Goal: Task Accomplishment & Management: Use online tool/utility

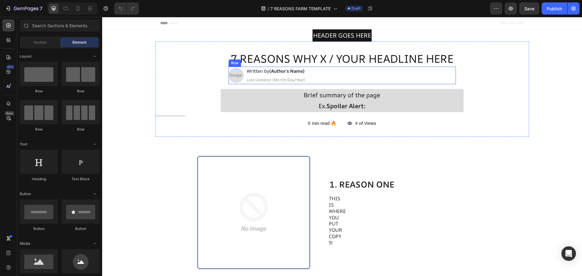
click at [399, 55] on h2 "7 REASONS WHY X / YOUR HEADLINE HERE" at bounding box center [343, 58] width 374 height 15
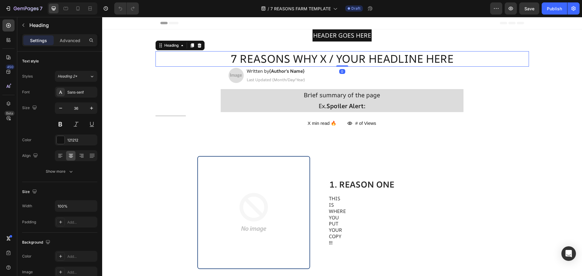
click at [399, 55] on h2 "7 REASONS WHY X / YOUR HEADLINE HERE" at bounding box center [343, 58] width 374 height 15
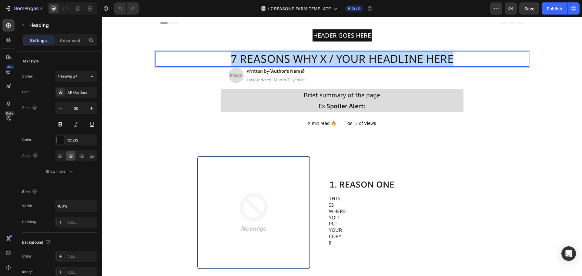
click at [399, 55] on p "7 REASONS WHY X / YOUR HEADLINE HERE" at bounding box center [342, 59] width 372 height 14
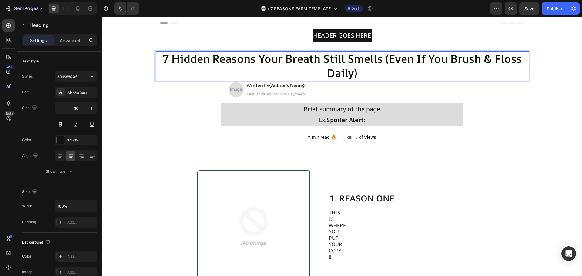
click at [479, 73] on p "7 Hidden Reasons Your Breath Still Smells (Even If You Brush & Floss Daily)" at bounding box center [342, 66] width 372 height 29
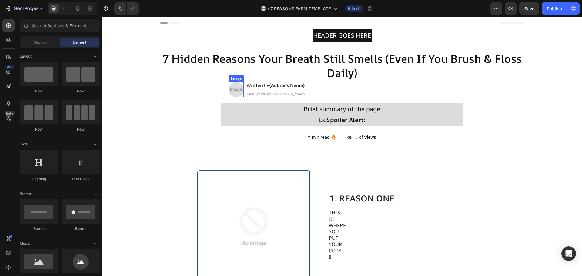
click at [233, 93] on img at bounding box center [236, 89] width 15 height 15
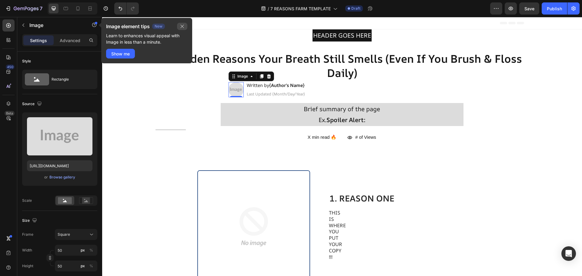
click at [186, 24] on button "button" at bounding box center [182, 26] width 10 height 7
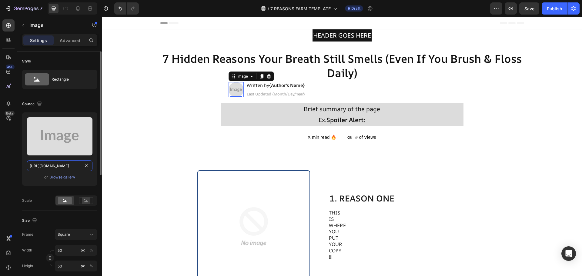
click at [74, 162] on input "[URL][DOMAIN_NAME]" at bounding box center [60, 165] width 66 height 11
paste input "[DOMAIN_NAME][URL]"
type input "[URL][DOMAIN_NAME]"
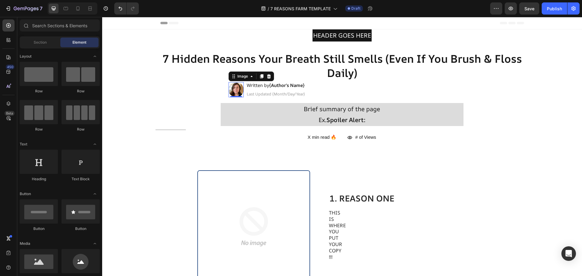
click at [286, 85] on strong "{Author's Name}" at bounding box center [286, 85] width 35 height 6
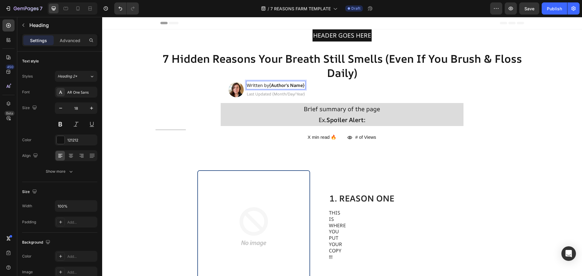
click at [300, 85] on strong "{Author's Name}" at bounding box center [286, 85] width 35 height 6
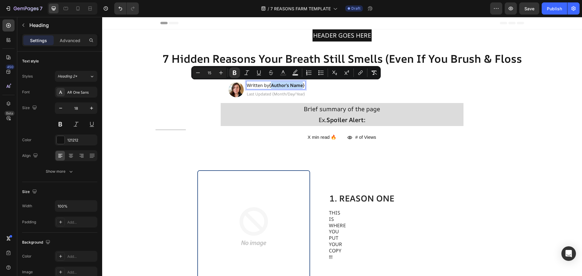
drag, startPoint x: 303, startPoint y: 85, endPoint x: 270, endPoint y: 86, distance: 33.1
click at [270, 86] on strong "{Author's Name}" at bounding box center [286, 85] width 35 height 6
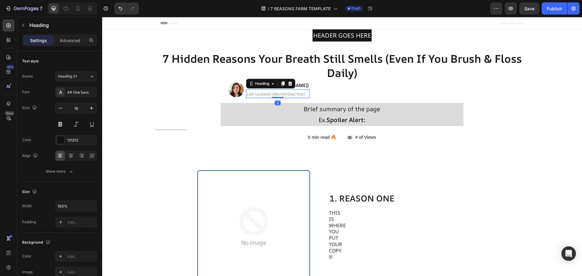
click at [289, 97] on h2 "Last Updated {Month/Day/Year}" at bounding box center [277, 93] width 63 height 9
click at [290, 97] on h2 "Last Updated {Month/Day/Year}" at bounding box center [277, 93] width 63 height 9
click at [297, 96] on span "Last Updated {Month/Day/Year}" at bounding box center [276, 93] width 58 height 5
click at [302, 95] on span "Last Updated {Month/Day/Year}" at bounding box center [276, 93] width 58 height 5
drag, startPoint x: 302, startPoint y: 95, endPoint x: 294, endPoint y: 95, distance: 7.9
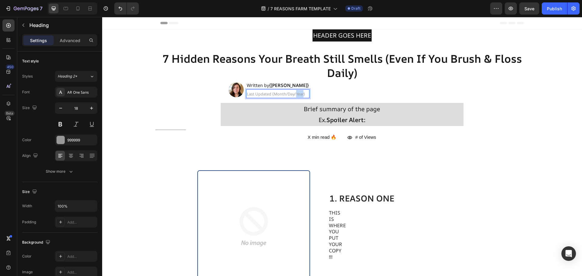
click at [294, 95] on span "Last Updated {Month/Day/Year}" at bounding box center [276, 93] width 58 height 5
click at [272, 92] on span "Last Updated {Month/Day/2025}" at bounding box center [277, 93] width 60 height 5
click at [275, 93] on span "Last Updated {Month/Day/2025}" at bounding box center [277, 93] width 60 height 5
click at [292, 94] on span "Last Updated {August/Day/2025}" at bounding box center [277, 93] width 61 height 5
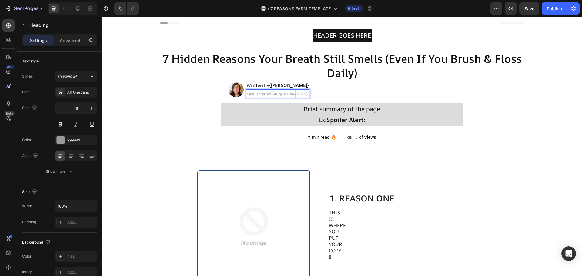
click at [292, 94] on span "Last Updated {August/Day/2025}" at bounding box center [277, 93] width 61 height 5
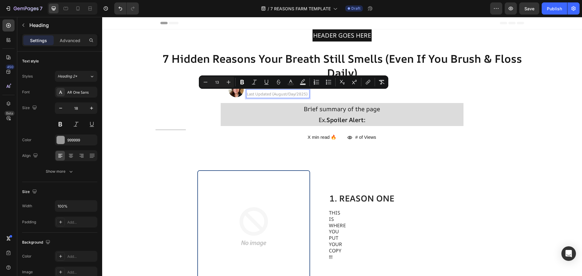
click at [290, 94] on span "Last Updated {August/Day/2025}" at bounding box center [277, 93] width 61 height 5
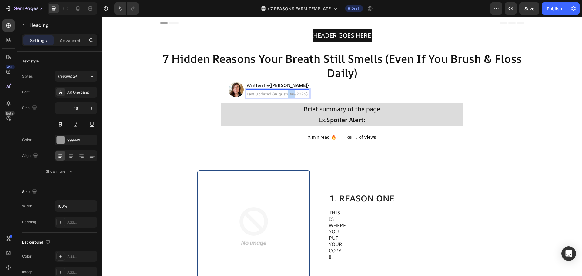
click at [290, 94] on span "Last Updated {August/Day/2025}" at bounding box center [277, 93] width 61 height 5
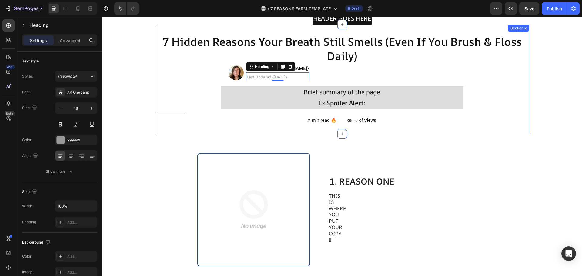
scroll to position [30, 0]
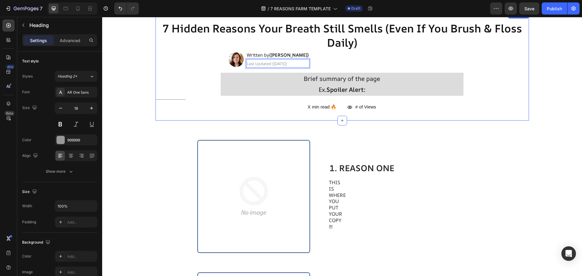
click at [481, 120] on div "⁠⁠⁠⁠⁠⁠⁠ 7 Hidden Reasons Your Breath Still Smells (Even If You Brush & Floss Da…" at bounding box center [343, 65] width 374 height 109
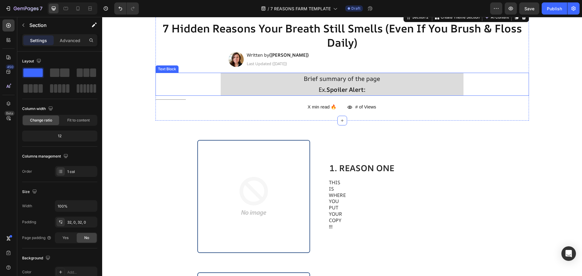
click at [340, 90] on strong "Spoiler Alert:" at bounding box center [346, 90] width 39 height 8
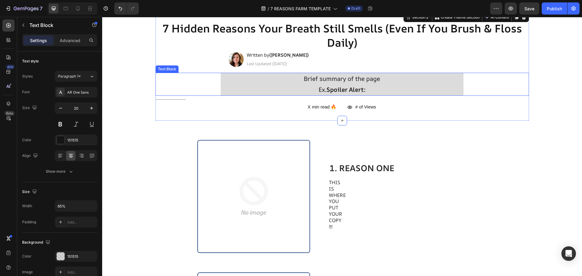
click at [341, 90] on strong "Spoiler Alert:" at bounding box center [346, 90] width 39 height 8
click at [366, 90] on p "Ex. Spoiler Alert:" at bounding box center [342, 89] width 242 height 11
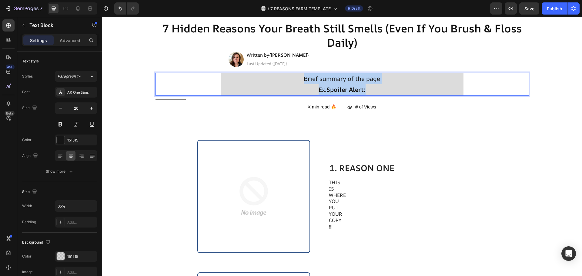
drag, startPoint x: 366, startPoint y: 90, endPoint x: 292, endPoint y: 79, distance: 74.8
click at [292, 79] on div "Brief summary of the page Ex. Spoiler Alert:" at bounding box center [342, 84] width 243 height 23
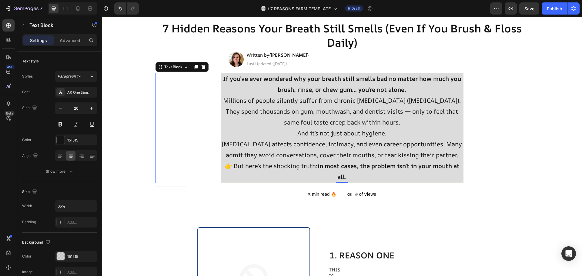
click at [466, 127] on div "If you’ve ever wondered why your breath still smells bad no matter how much you…" at bounding box center [343, 128] width 374 height 110
click at [519, 142] on div "If you’ve ever wondered why your breath still smells bad no matter how much you…" at bounding box center [343, 128] width 374 height 110
click at [523, 184] on div "Title Line" at bounding box center [343, 187] width 374 height 8
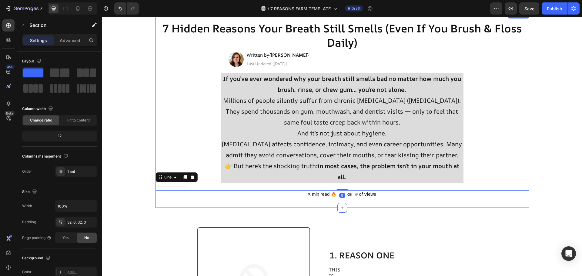
click at [507, 196] on div "⁠⁠⁠⁠⁠⁠⁠ 7 Hidden Reasons Your Breath Still Smells (Even If You Brush & Floss Da…" at bounding box center [343, 109] width 374 height 177
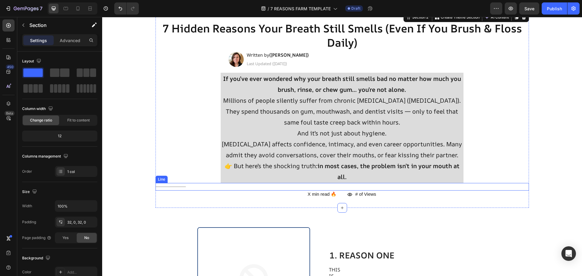
click at [371, 190] on div "Title Line" at bounding box center [343, 187] width 374 height 8
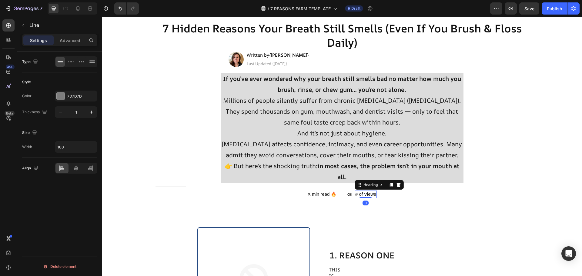
click at [369, 194] on span "# of Views" at bounding box center [365, 194] width 21 height 5
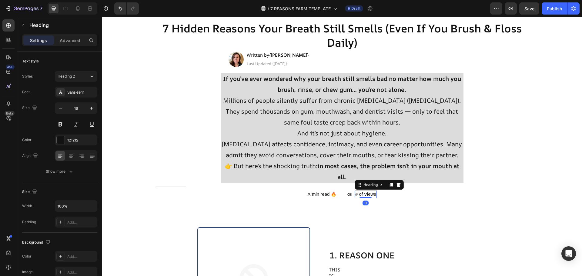
click at [401, 182] on div "Heading" at bounding box center [379, 185] width 49 height 10
click at [399, 186] on icon at bounding box center [398, 185] width 5 height 5
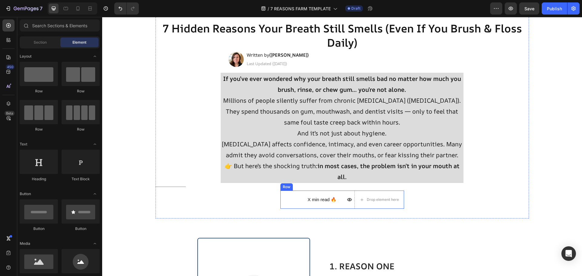
click at [338, 194] on div "X min read 🔥 Heading Icon Drop element here Row Row" at bounding box center [342, 200] width 124 height 18
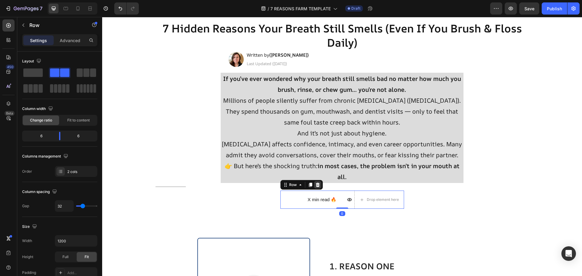
click at [317, 185] on icon at bounding box center [317, 185] width 5 height 5
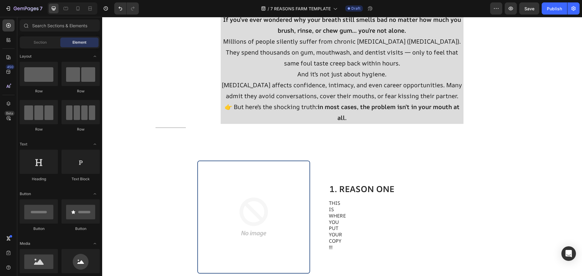
scroll to position [91, 0]
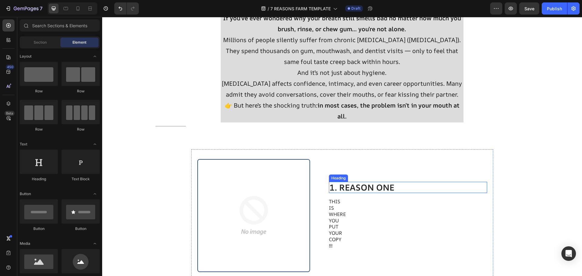
click at [370, 186] on h2 "1. REASON ONE" at bounding box center [408, 188] width 158 height 12
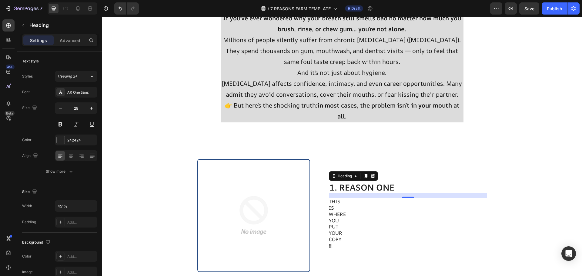
click at [370, 186] on h2 "1. REASON ONE" at bounding box center [408, 188] width 158 height 12
click at [370, 186] on p "1. REASON ONE" at bounding box center [408, 188] width 157 height 10
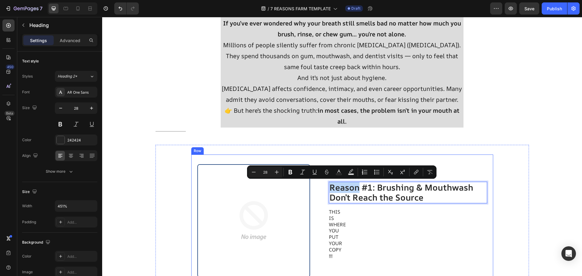
drag, startPoint x: 358, startPoint y: 188, endPoint x: 322, endPoint y: 187, distance: 35.5
click at [322, 187] on div "Image Reason #1: Brushing & Mouthwash Don’t Reach the Source Heading 16 THIS IS…" at bounding box center [342, 221] width 302 height 133
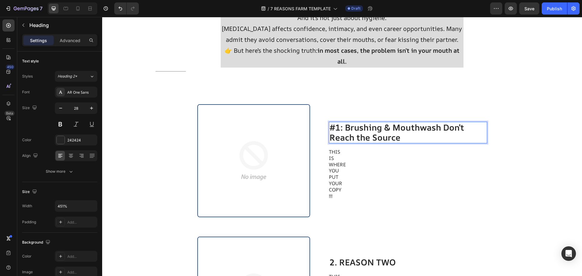
scroll to position [146, 0]
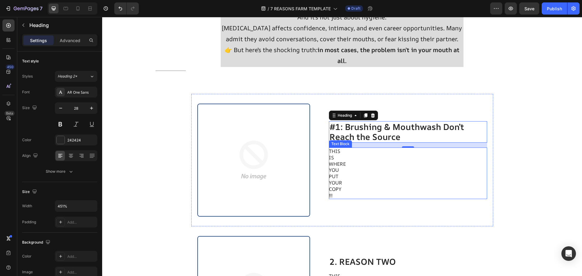
click at [349, 176] on p "PUT" at bounding box center [397, 176] width 136 height 6
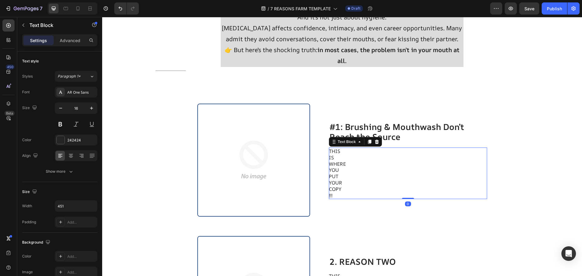
click at [349, 176] on p "PUT" at bounding box center [397, 176] width 136 height 6
click at [350, 186] on p "YOUR" at bounding box center [397, 183] width 136 height 6
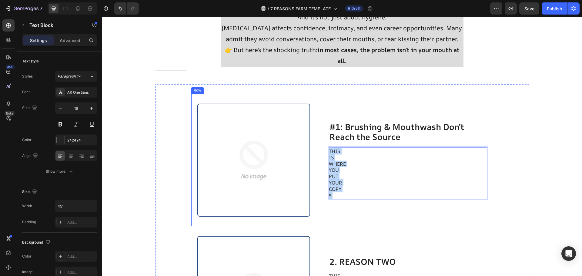
drag, startPoint x: 350, startPoint y: 195, endPoint x: 322, endPoint y: 149, distance: 53.7
click at [322, 149] on div "Image #1: Brushing & Mouthwash Don’t Reach the Source Heading THIS IS WHERE YOU…" at bounding box center [342, 160] width 302 height 133
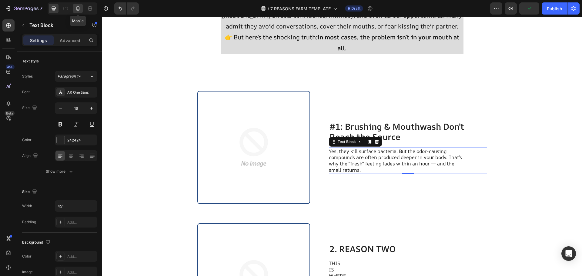
click at [80, 6] on icon at bounding box center [78, 8] width 6 height 6
type input "14"
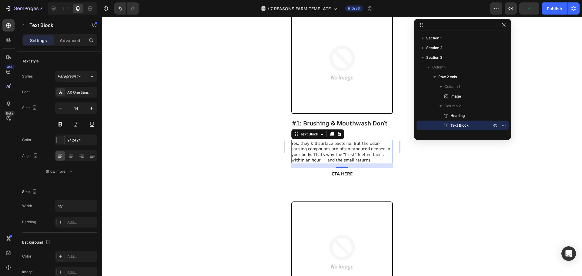
scroll to position [353, 0]
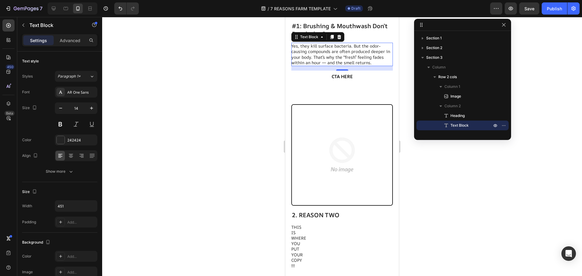
click at [146, 125] on div at bounding box center [342, 146] width 480 height 259
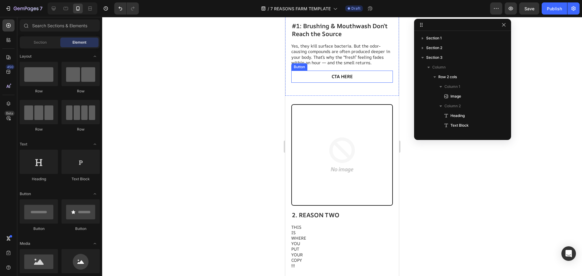
click at [372, 72] on button "CTA HERE" at bounding box center [343, 77] width 92 height 12
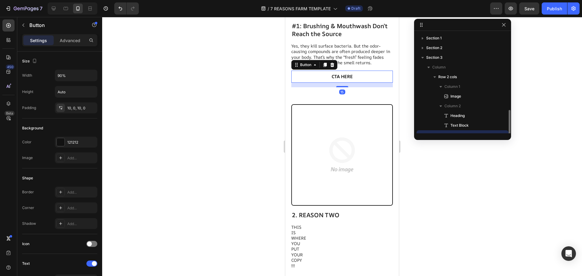
scroll to position [57, 0]
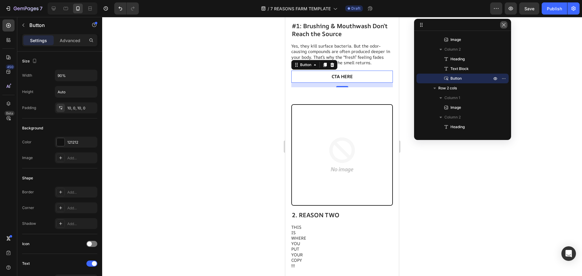
click at [502, 25] on icon "button" at bounding box center [504, 24] width 5 height 5
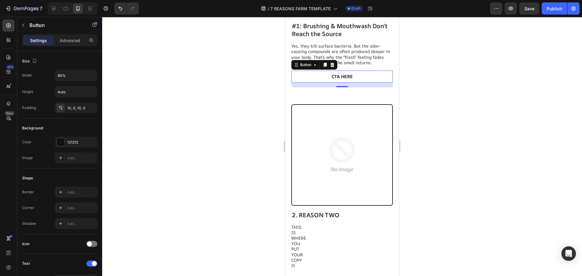
click at [332, 63] on div at bounding box center [332, 64] width 7 height 7
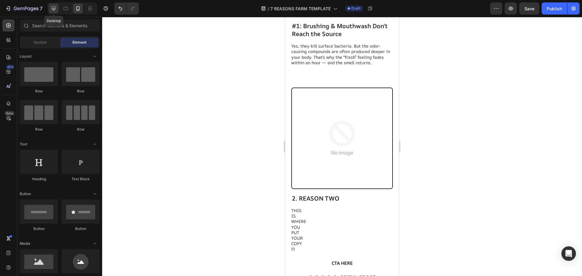
click at [49, 9] on div at bounding box center [54, 9] width 10 height 10
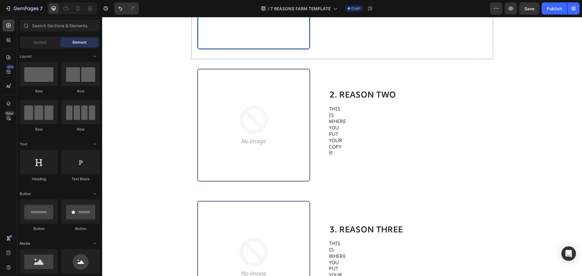
scroll to position [232, 0]
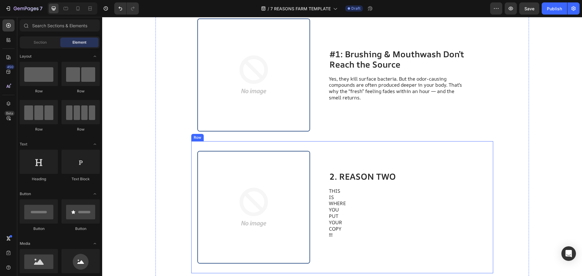
click at [354, 178] on h2 "2. REASON TWO" at bounding box center [408, 177] width 158 height 12
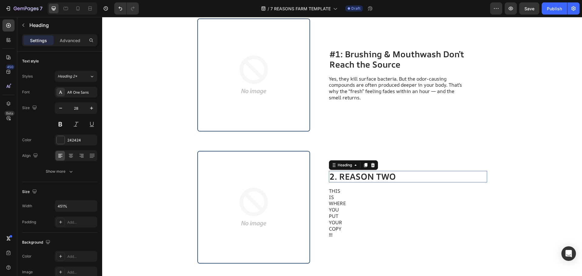
click at [354, 178] on h2 "2. REASON TWO" at bounding box center [408, 177] width 158 height 12
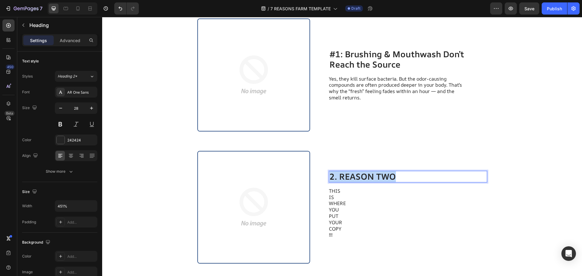
click at [354, 178] on p "2. REASON TWO" at bounding box center [408, 177] width 157 height 10
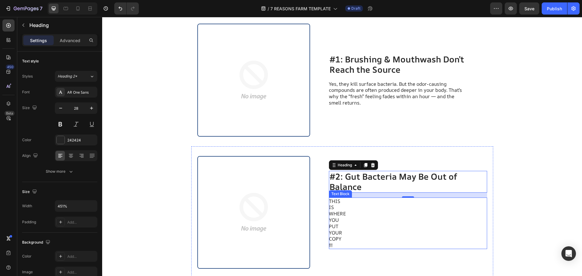
click at [395, 223] on p "YOU" at bounding box center [397, 220] width 136 height 6
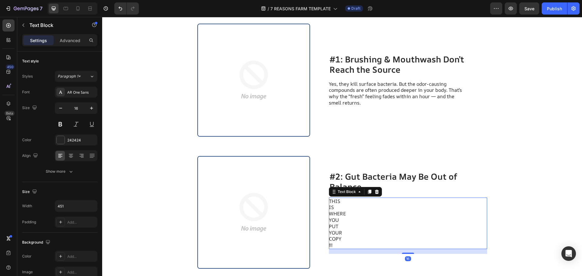
click at [395, 223] on p "YOU" at bounding box center [397, 220] width 136 height 6
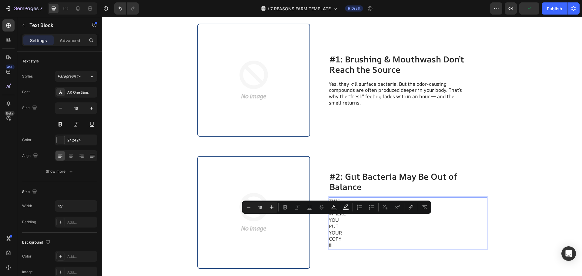
click at [344, 248] on p "!!!" at bounding box center [397, 245] width 136 height 6
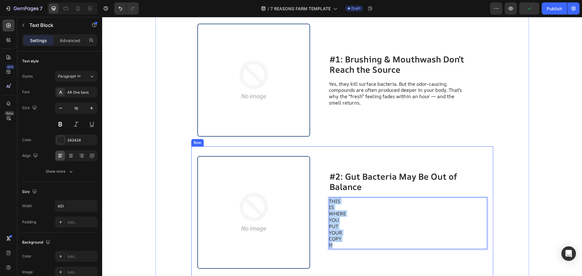
drag, startPoint x: 340, startPoint y: 245, endPoint x: 309, endPoint y: 193, distance: 60.6
click at [309, 193] on div "Image #2: Gut Bacteria May Be Out of Balance Heading THIS IS WHERE YOU PUT YOUR…" at bounding box center [342, 212] width 302 height 133
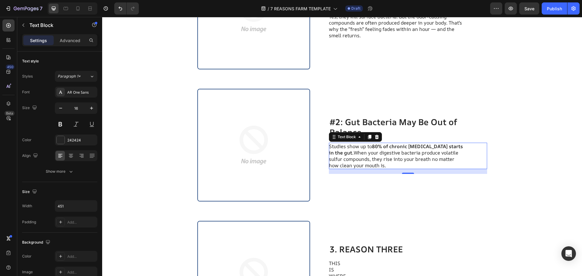
scroll to position [391, 0]
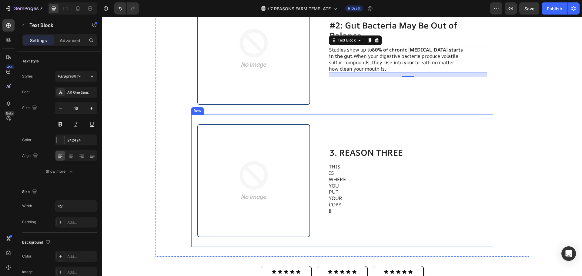
click at [357, 150] on h2 "3. REASON THREE" at bounding box center [408, 153] width 158 height 12
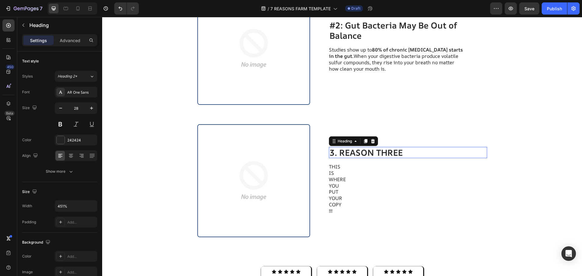
click at [357, 150] on h2 "3. REASON THREE" at bounding box center [408, 153] width 158 height 12
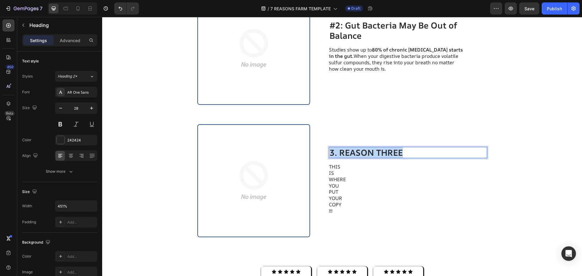
click at [357, 150] on p "3. REASON THREE" at bounding box center [408, 153] width 157 height 10
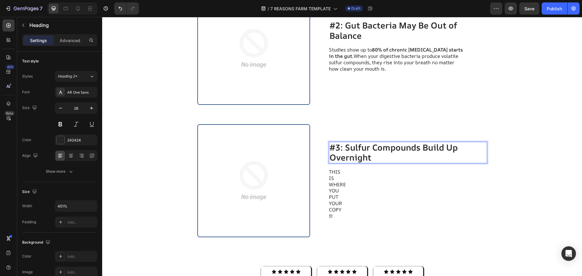
scroll to position [385, 0]
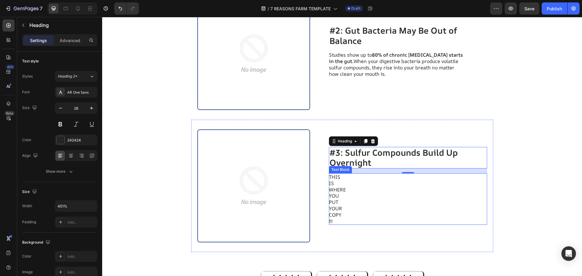
click at [401, 197] on p "YOU" at bounding box center [397, 196] width 136 height 6
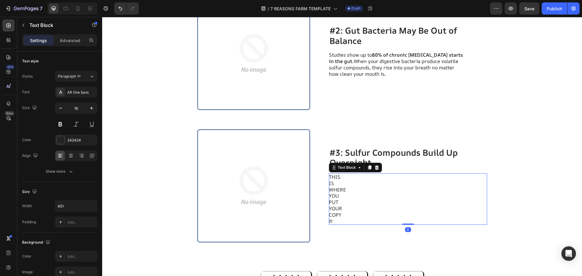
click at [373, 214] on p "COPY" at bounding box center [397, 215] width 136 height 6
drag, startPoint x: 370, startPoint y: 221, endPoint x: 367, endPoint y: 221, distance: 3.0
click at [370, 221] on p "!!!" at bounding box center [397, 221] width 136 height 6
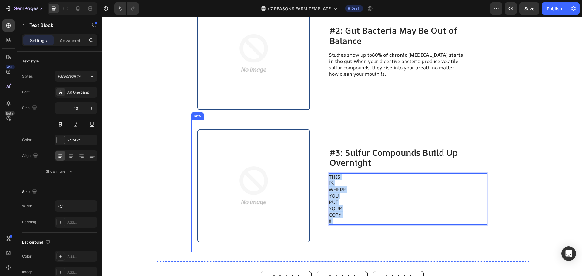
drag, startPoint x: 366, startPoint y: 219, endPoint x: 317, endPoint y: 167, distance: 71.4
click at [317, 167] on div "Image #3: Sulfur Compounds Build Up Overnight Heading THIS IS WHERE YOU PUT YOU…" at bounding box center [342, 186] width 302 height 133
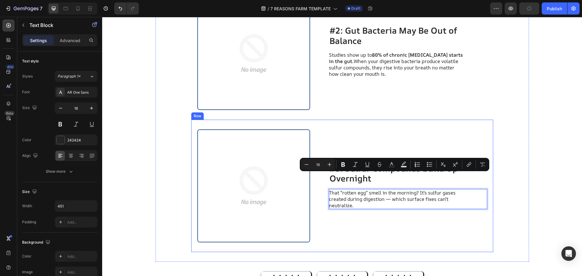
scroll to position [401, 0]
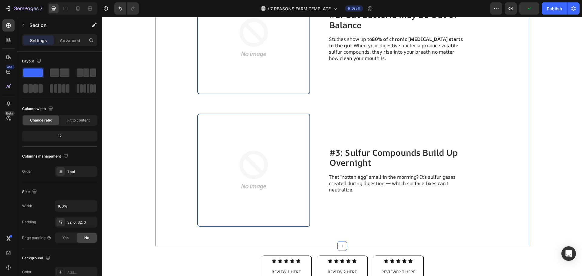
click at [510, 201] on div "Image #1: Brushing & Mouthwash Don’t Reach the Source Heading Yes, they kill su…" at bounding box center [343, 37] width 374 height 397
click at [388, 156] on p "#3: Sulfur Compounds Build Up Overnight" at bounding box center [408, 158] width 157 height 20
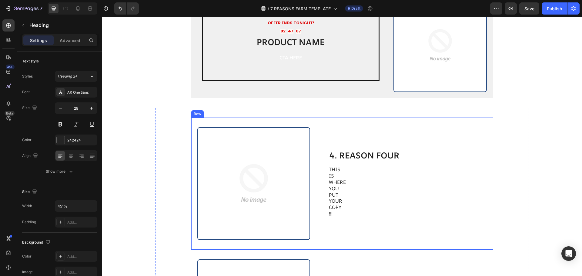
scroll to position [765, 0]
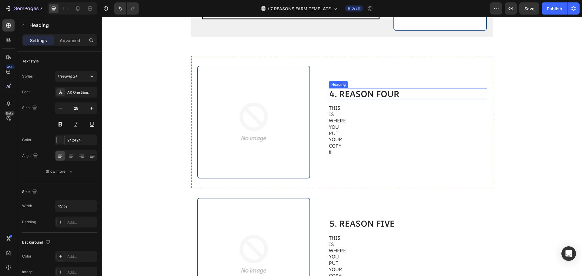
click at [362, 90] on h2 "4. REASON FOUR" at bounding box center [408, 94] width 158 height 12
click at [362, 90] on p "4. REASON FOUR" at bounding box center [408, 94] width 157 height 10
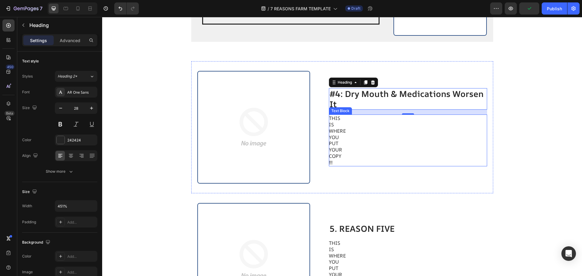
click at [354, 156] on p "COPY" at bounding box center [397, 156] width 136 height 6
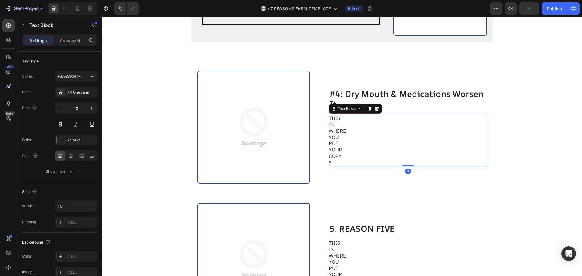
click at [354, 156] on p "COPY" at bounding box center [397, 156] width 136 height 6
click at [355, 160] on p "!!!" at bounding box center [397, 163] width 136 height 6
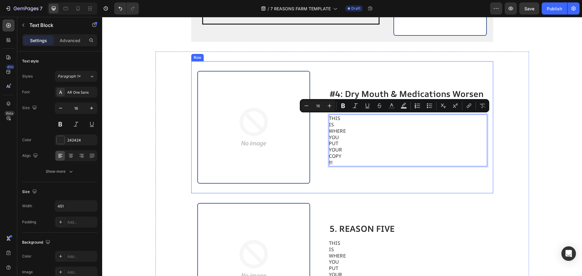
drag, startPoint x: 355, startPoint y: 163, endPoint x: 325, endPoint y: 118, distance: 54.2
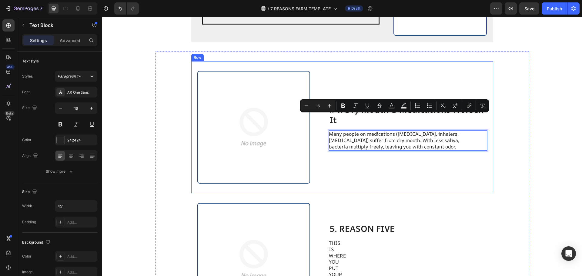
scroll to position [776, 0]
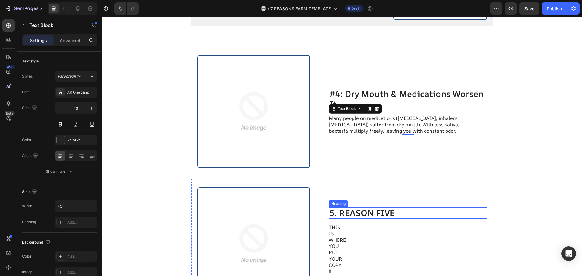
click at [345, 210] on h2 "5. REASON FIVE" at bounding box center [408, 213] width 158 height 12
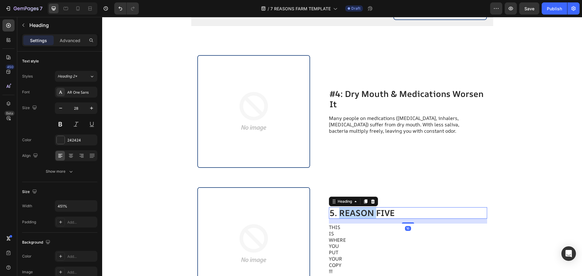
click at [345, 210] on h2 "5. REASON FIVE" at bounding box center [408, 213] width 158 height 12
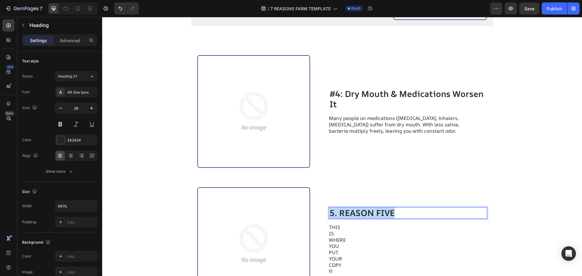
click at [345, 210] on p "5. REASON FIVE" at bounding box center [408, 213] width 157 height 10
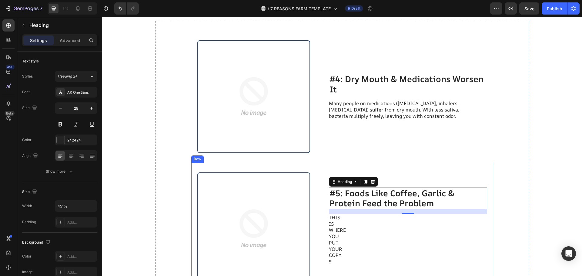
scroll to position [801, 0]
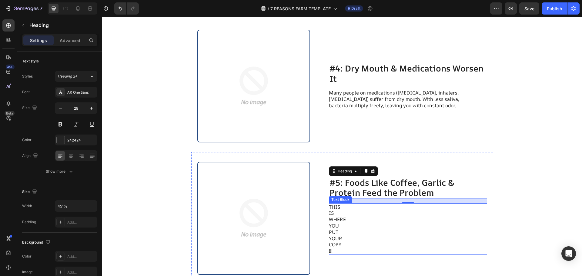
click at [375, 234] on p "PUT" at bounding box center [397, 232] width 136 height 6
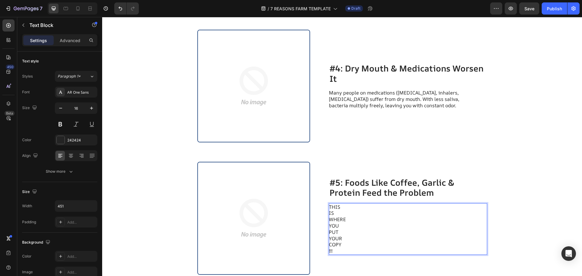
click at [347, 253] on p "!!!" at bounding box center [397, 251] width 136 height 6
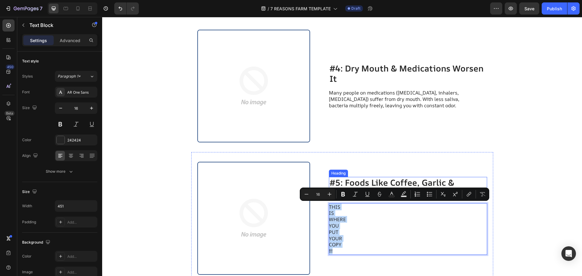
drag, startPoint x: 347, startPoint y: 252, endPoint x: 327, endPoint y: 197, distance: 58.3
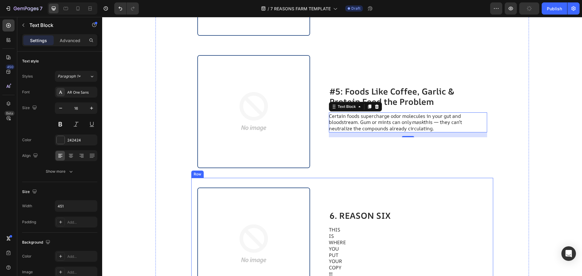
scroll to position [938, 0]
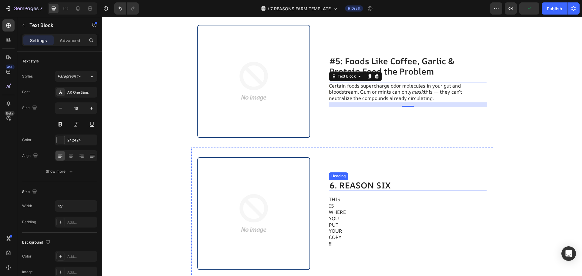
click at [366, 185] on h2 "6. REASON SIX" at bounding box center [408, 186] width 158 height 12
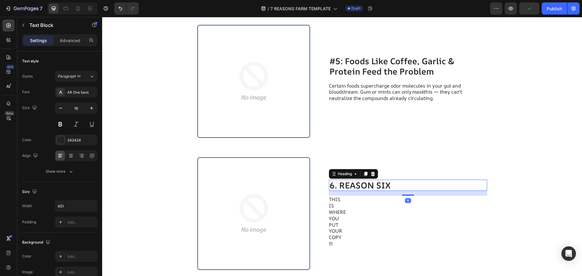
click at [366, 185] on h2 "6. REASON SIX" at bounding box center [408, 186] width 158 height 12
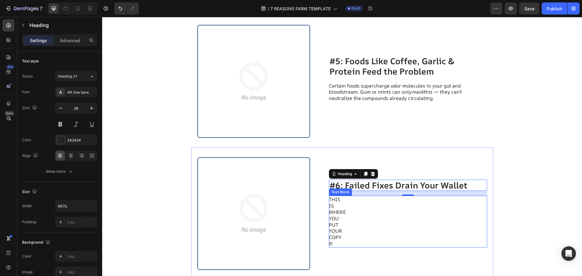
click at [357, 235] on p "COPY" at bounding box center [397, 237] width 136 height 6
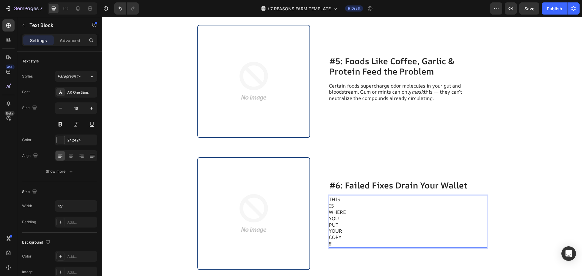
click at [349, 240] on p "COPY" at bounding box center [397, 237] width 136 height 6
drag, startPoint x: 349, startPoint y: 242, endPoint x: 328, endPoint y: 199, distance: 48.1
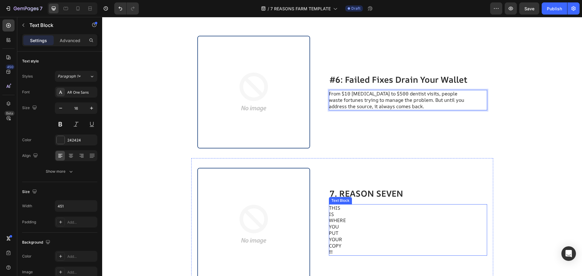
scroll to position [1106, 0]
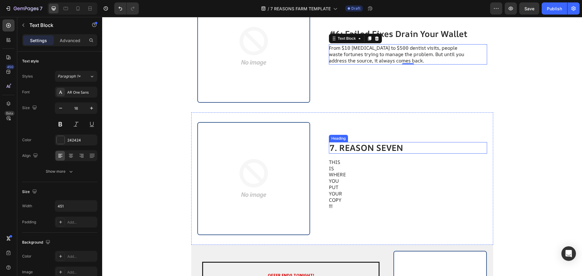
click at [370, 151] on h2 "7. REASON SEVEN" at bounding box center [408, 148] width 158 height 12
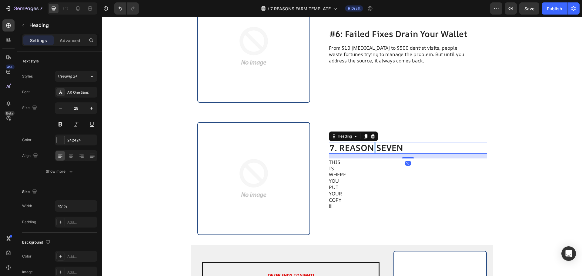
click at [370, 151] on h2 "7. REASON SEVEN" at bounding box center [408, 148] width 158 height 12
click at [370, 151] on p "7. REASON SEVEN" at bounding box center [408, 148] width 157 height 10
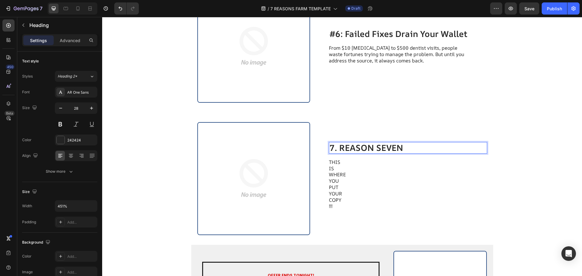
scroll to position [1101, 0]
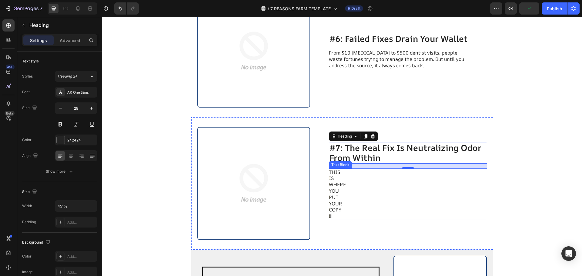
click at [388, 207] on p "COPY" at bounding box center [397, 210] width 136 height 6
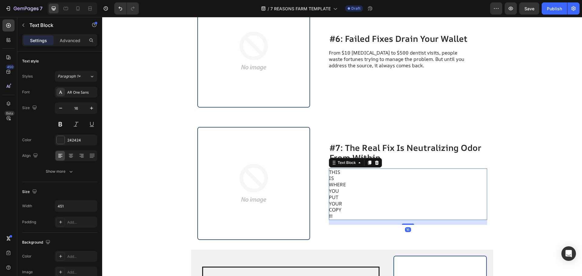
click at [371, 215] on p "!!!" at bounding box center [397, 216] width 136 height 6
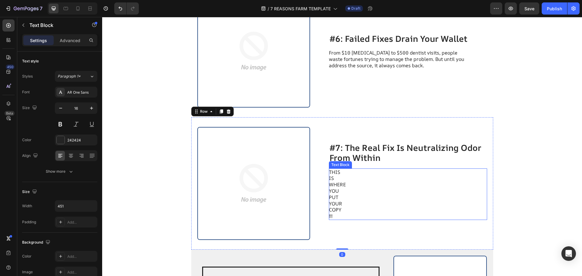
click at [350, 209] on p "COPY" at bounding box center [397, 210] width 136 height 6
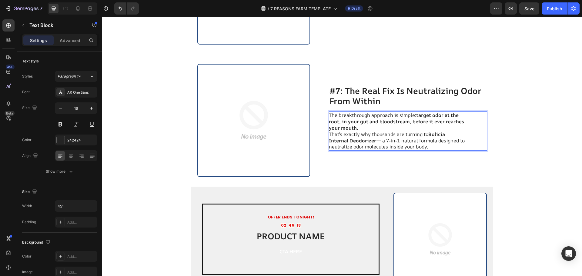
scroll to position [1198, 0]
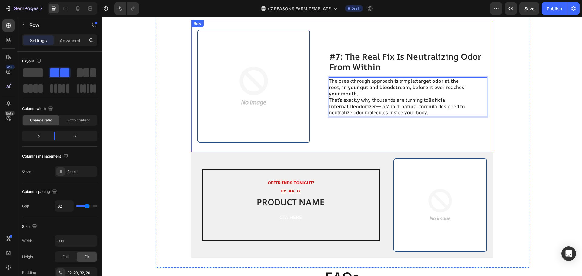
click at [472, 125] on div "#7: The Real Fix Is Neutralizing Odor From Within Heading The breakthrough appr…" at bounding box center [408, 86] width 158 height 113
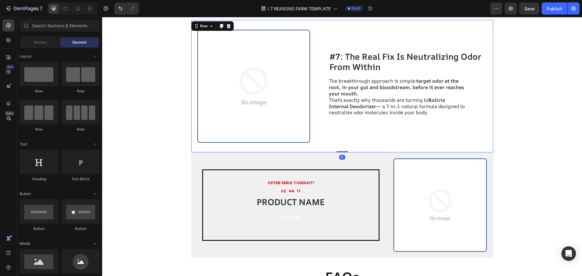
click at [367, 105] on strong "Bolicia Internal Deodorizer" at bounding box center [387, 103] width 116 height 13
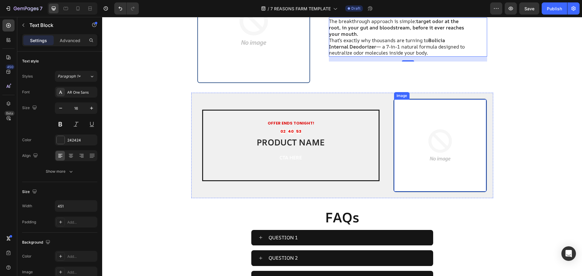
scroll to position [1319, 0]
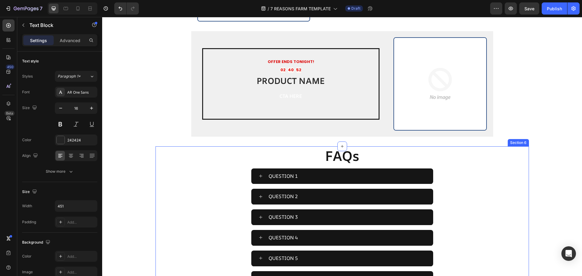
click at [465, 195] on div "FAQs Heading QUESTION 1 QUESTION 2 QUESTION 3 QUESTION 4 QUESTION 5 QUESTION 6 …" at bounding box center [343, 216] width 374 height 140
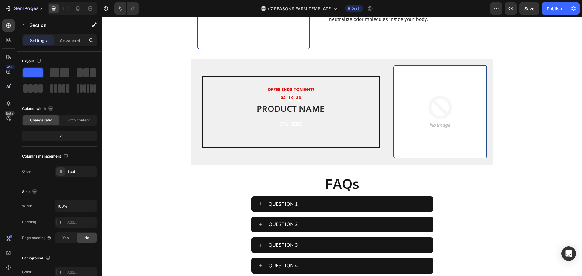
scroll to position [1380, 0]
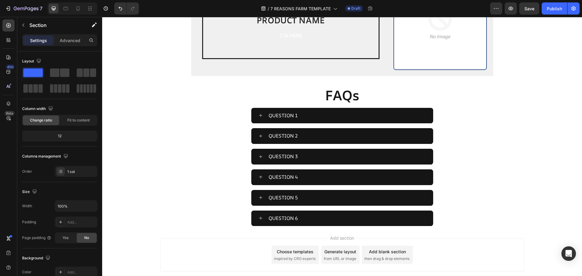
click at [499, 148] on div "FAQs Heading QUESTION 1 QUESTION 2 QUESTION 3 QUESTION 4 QUESTION 5 QUESTION 6 …" at bounding box center [343, 156] width 374 height 140
click at [473, 147] on div "FAQs Heading QUESTION 1 QUESTION 2 QUESTION 3 QUESTION 4 QUESTION 5 QUESTION 6 …" at bounding box center [343, 156] width 374 height 140
click at [469, 138] on div "FAQs Heading QUESTION 1 QUESTION 2 QUESTION 3 QUESTION 4 QUESTION 5 QUESTION 6 …" at bounding box center [343, 156] width 374 height 140
click at [492, 131] on div "FAQs Heading QUESTION 1 QUESTION 2 QUESTION 3 QUESTION 4 QUESTION 5 QUESTION 6 …" at bounding box center [343, 156] width 374 height 140
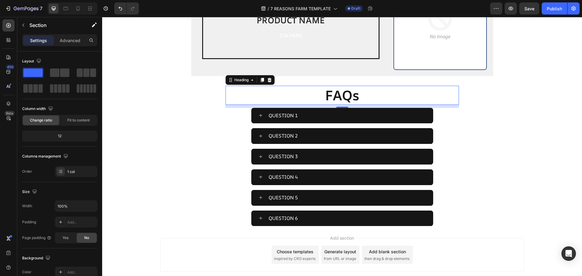
click at [438, 97] on h2 "FAQs" at bounding box center [342, 95] width 233 height 19
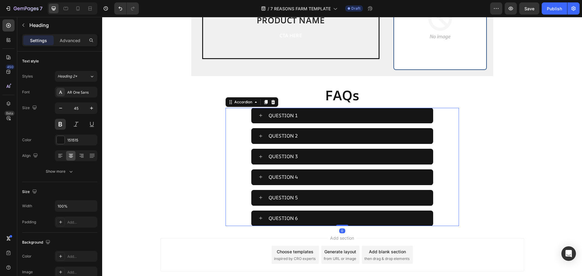
click at [447, 114] on div "QUESTION 1" at bounding box center [342, 116] width 233 height 16
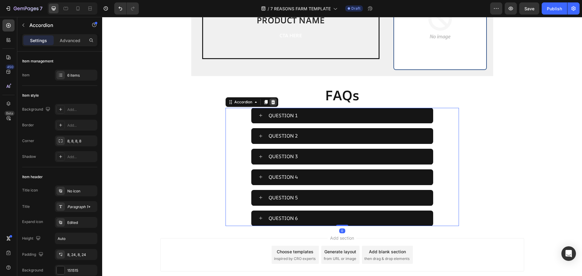
click at [272, 104] on icon at bounding box center [273, 102] width 5 height 5
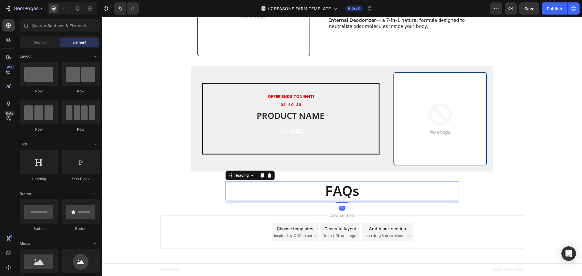
click at [413, 192] on h2 "FAQs" at bounding box center [342, 190] width 233 height 19
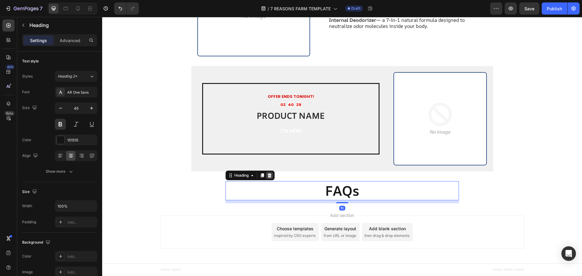
click at [270, 174] on icon at bounding box center [269, 175] width 5 height 5
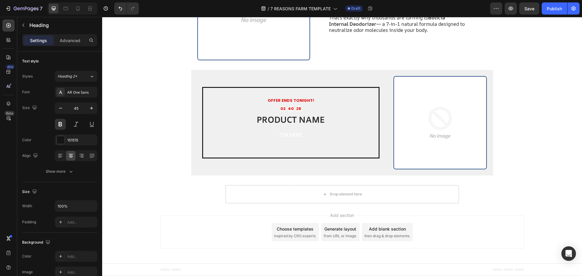
scroll to position [1281, 0]
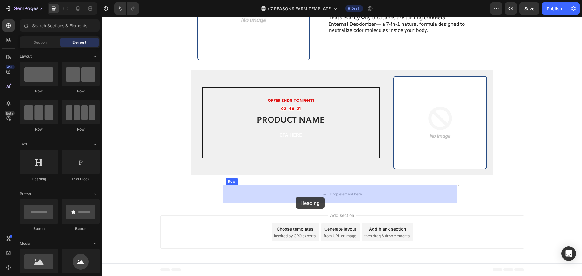
drag, startPoint x: 152, startPoint y: 174, endPoint x: 295, endPoint y: 199, distance: 145.3
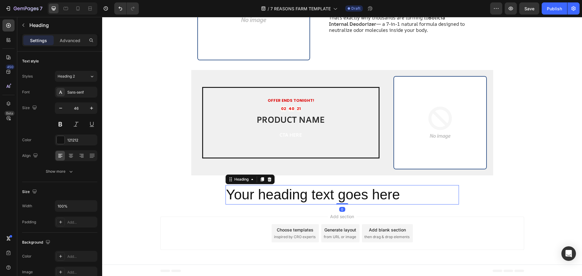
scroll to position [1282, 0]
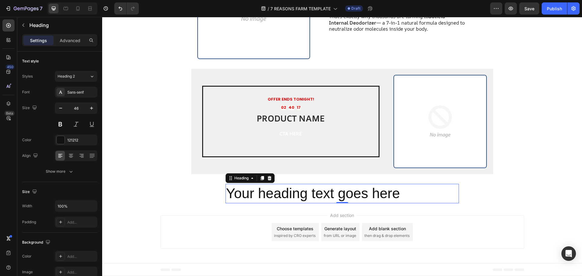
click at [369, 189] on h2 "Your heading text goes here" at bounding box center [342, 193] width 233 height 19
click at [369, 189] on p "Your heading text goes here" at bounding box center [342, 194] width 232 height 18
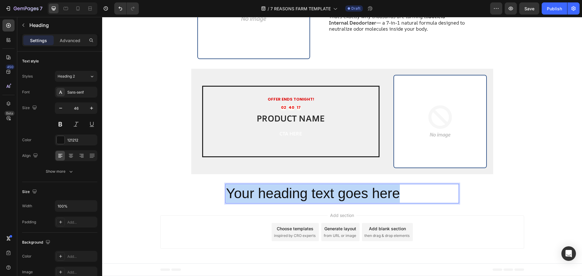
click at [369, 189] on p "Your heading text goes here" at bounding box center [342, 194] width 232 height 18
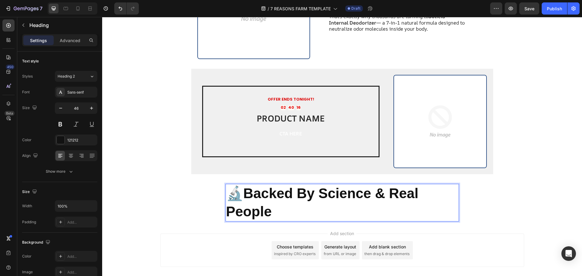
click at [360, 193] on strong "Backed By Science & Real People" at bounding box center [322, 203] width 193 height 34
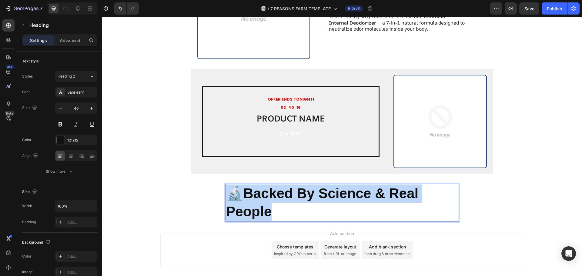
click at [360, 193] on strong "Backed By Science & Real People" at bounding box center [322, 203] width 193 height 34
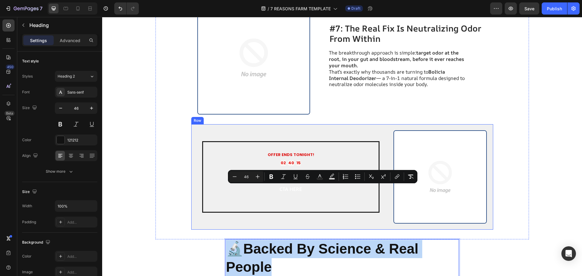
type input "16"
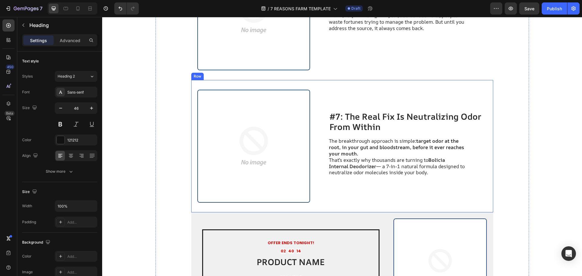
scroll to position [1221, 0]
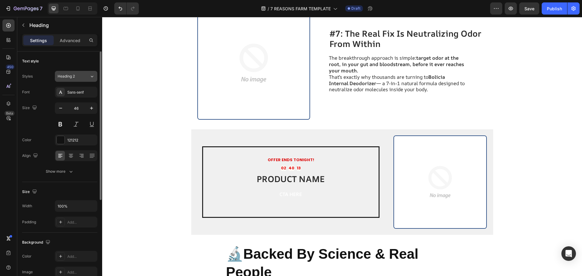
click at [74, 80] on button "Heading 2" at bounding box center [76, 76] width 42 height 11
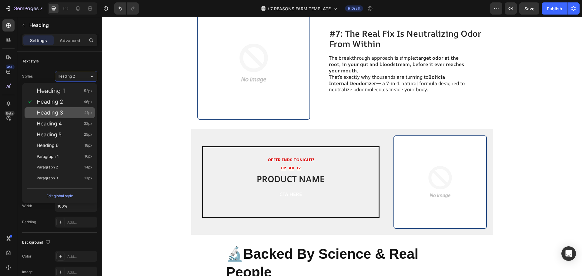
click at [63, 113] on span "Heading 3" at bounding box center [50, 113] width 26 height 6
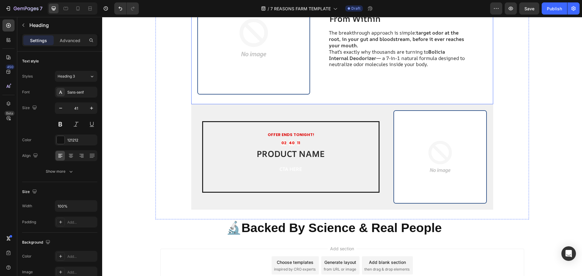
scroll to position [1280, 0]
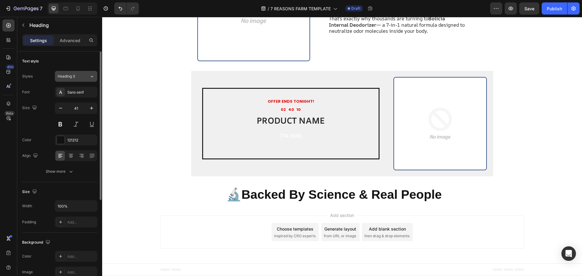
click at [64, 79] on span "Heading 3" at bounding box center [66, 76] width 17 height 5
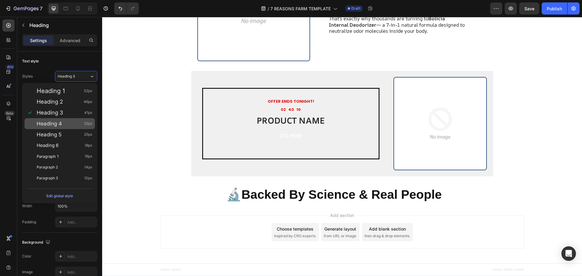
click at [60, 126] on span "Heading 4" at bounding box center [49, 124] width 25 height 6
type input "32"
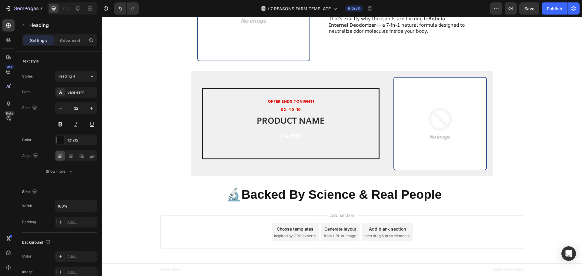
scroll to position [1276, 0]
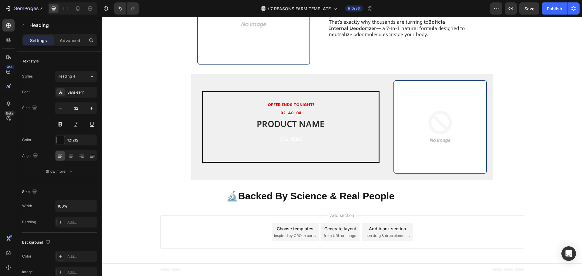
click at [257, 199] on strong "Backed By Science & Real People" at bounding box center [316, 196] width 156 height 11
click at [256, 198] on strong "Backed By Science & Real People" at bounding box center [316, 196] width 156 height 11
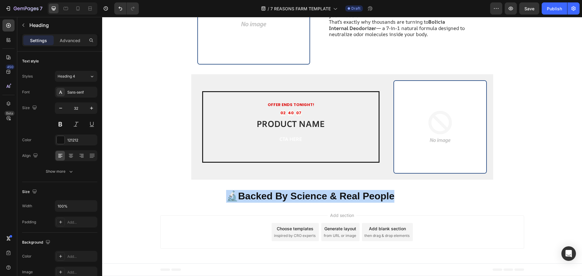
click at [256, 198] on strong "Backed By Science & Real People" at bounding box center [316, 196] width 156 height 11
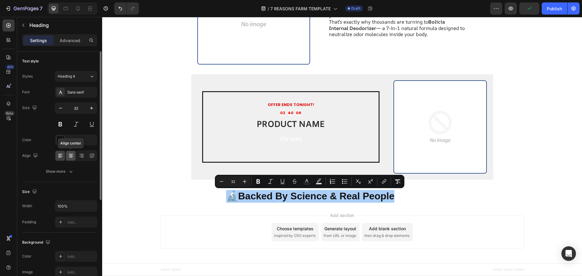
click at [71, 160] on div at bounding box center [70, 156] width 9 height 10
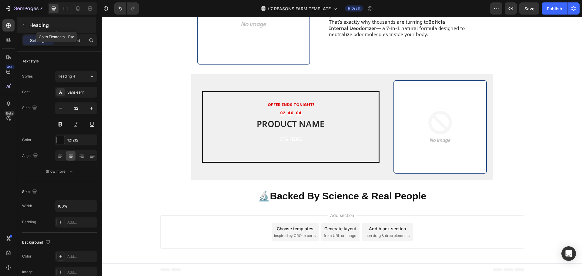
click at [26, 24] on button "button" at bounding box center [23, 25] width 10 height 10
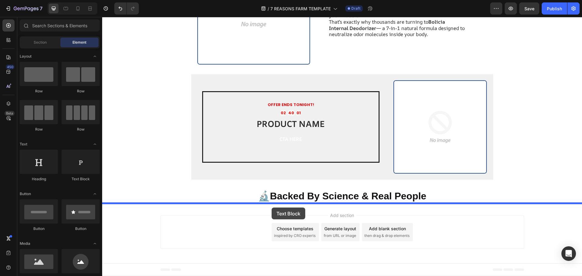
drag, startPoint x: 181, startPoint y: 190, endPoint x: 272, endPoint y: 208, distance: 92.0
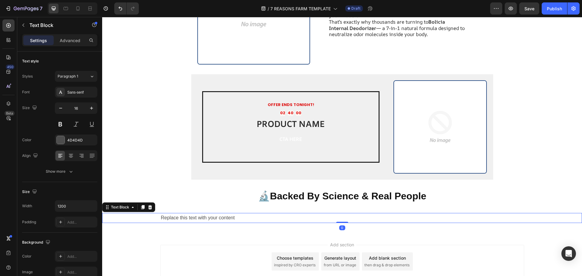
click at [336, 220] on div "Replace this text with your content" at bounding box center [342, 218] width 364 height 10
click at [336, 220] on p "Replace this text with your content" at bounding box center [342, 218] width 363 height 9
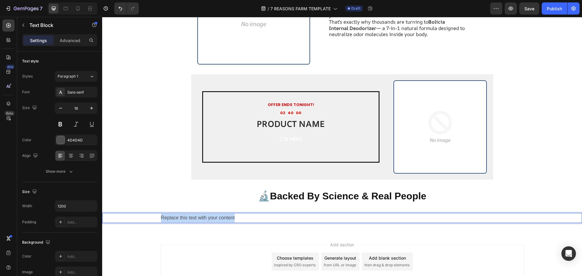
click at [336, 220] on p "Replace this text with your content" at bounding box center [342, 218] width 363 height 9
click at [309, 216] on p "Replace this text with your content" at bounding box center [342, 218] width 363 height 9
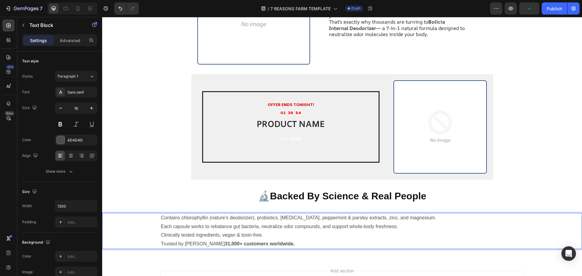
click at [161, 240] on p "Trusted by over 31,000+ customers worldwide." at bounding box center [342, 244] width 363 height 9
click at [161, 241] on p "Trusted by over 31,000+ customers worldwide." at bounding box center [342, 244] width 363 height 9
click at [157, 230] on div "Contains chlorophyllin (nature’s deodorizer), probiotics, [MEDICAL_DATA], peppe…" at bounding box center [342, 231] width 480 height 36
click at [166, 246] on p "- -Trusted by over 31,000+ customers worldwide." at bounding box center [342, 244] width 363 height 9
click at [164, 244] on p "- -Trusted by over 31,000+ customers worldwide." at bounding box center [342, 244] width 363 height 9
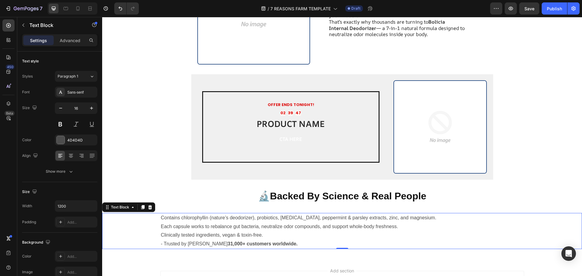
click at [158, 233] on div "Contains chlorophyllin (nature’s deodorizer), probiotics, [MEDICAL_DATA], peppe…" at bounding box center [342, 231] width 480 height 36
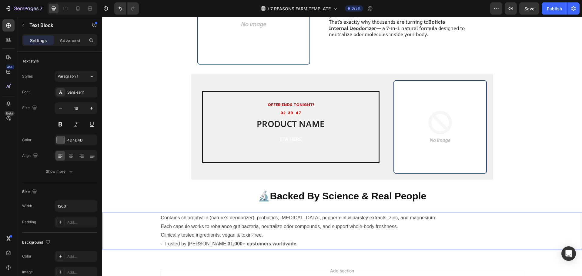
click at [161, 237] on p "Clinically tested ingredients, vegan & toxin-free." at bounding box center [342, 235] width 363 height 9
click at [161, 227] on p "Each capsule works to rebalance gut bacteria, neutralize odor compounds, and su…" at bounding box center [342, 227] width 363 height 9
click at [161, 218] on p "Contains chlorophyllin (nature’s deodorizer), probiotics, [MEDICAL_DATA], peppe…" at bounding box center [342, 218] width 363 height 9
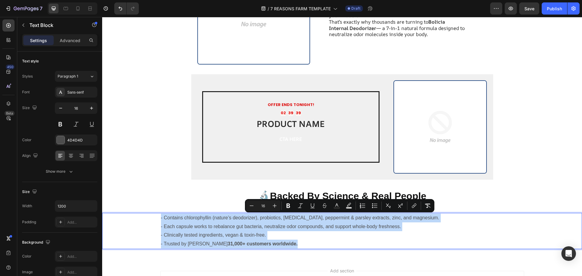
drag, startPoint x: 274, startPoint y: 246, endPoint x: 154, endPoint y: 217, distance: 123.1
click at [154, 217] on div "- Contains chlorophyllin (nature’s deodorizer), probiotics, [MEDICAL_DATA], pep…" at bounding box center [342, 231] width 480 height 36
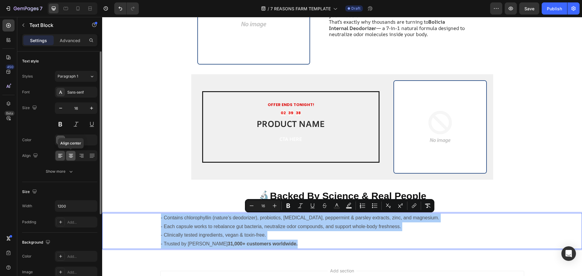
click at [67, 153] on div at bounding box center [70, 156] width 9 height 10
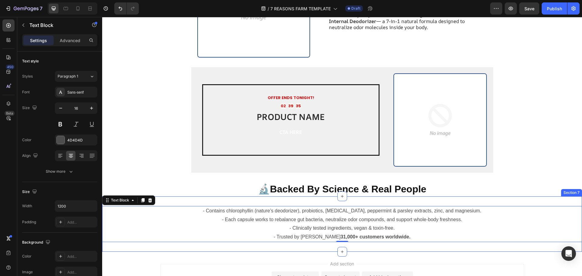
scroll to position [1307, 0]
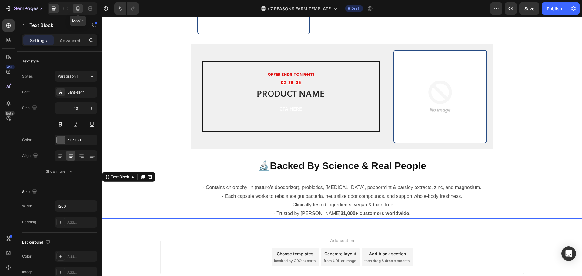
click at [79, 7] on icon at bounding box center [78, 8] width 6 height 6
type input "14"
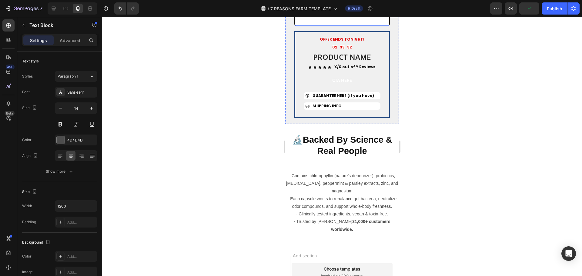
scroll to position [1714, 0]
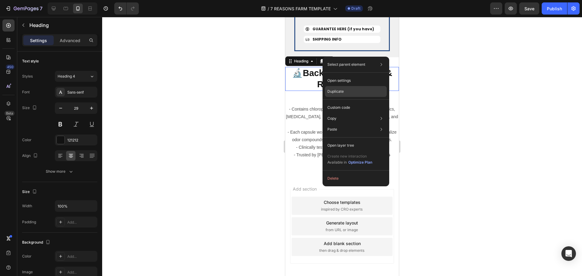
click at [339, 102] on div "Duplicate" at bounding box center [356, 107] width 62 height 11
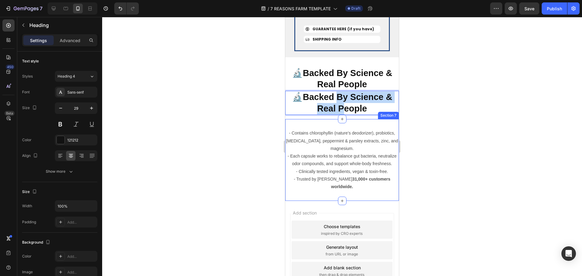
drag, startPoint x: 338, startPoint y: 85, endPoint x: 341, endPoint y: 174, distance: 88.6
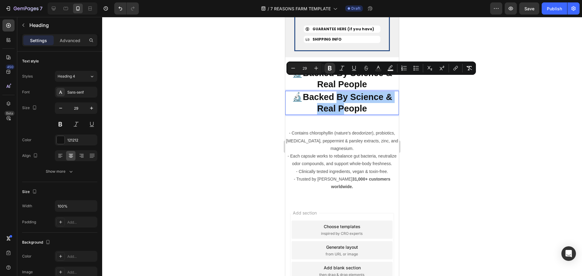
drag, startPoint x: 418, startPoint y: 116, endPoint x: 82, endPoint y: 85, distance: 337.2
click at [418, 116] on div at bounding box center [342, 146] width 480 height 259
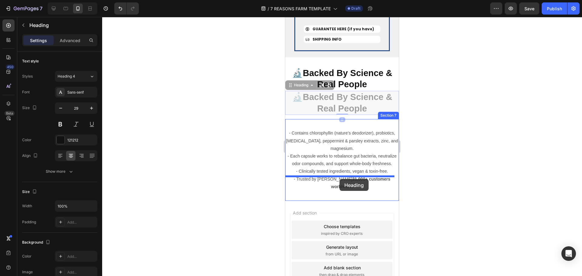
drag, startPoint x: 347, startPoint y: 90, endPoint x: 338, endPoint y: 179, distance: 89.0
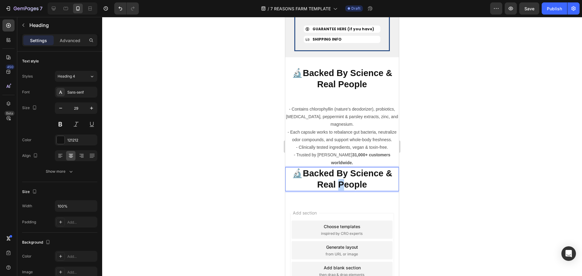
drag, startPoint x: 337, startPoint y: 168, endPoint x: 345, endPoint y: 174, distance: 10.6
drag, startPoint x: 434, startPoint y: 172, endPoint x: 428, endPoint y: 171, distance: 5.8
click at [435, 172] on div at bounding box center [342, 146] width 480 height 259
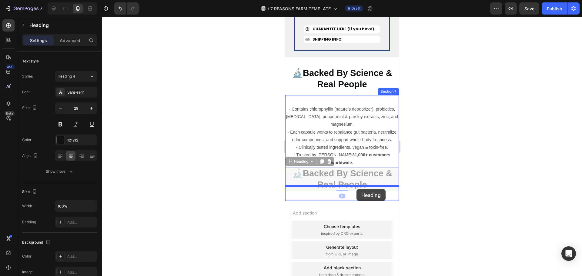
drag, startPoint x: 373, startPoint y: 163, endPoint x: 356, endPoint y: 189, distance: 31.0
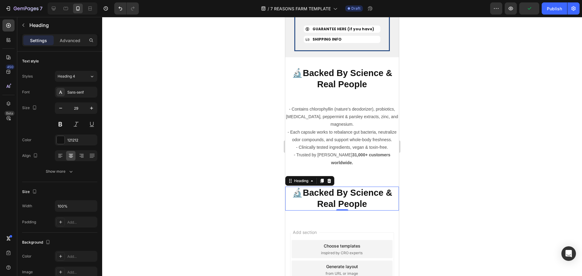
click at [341, 187] on h2 "🔬 Backed By Science & Real People" at bounding box center [342, 199] width 114 height 24
click at [341, 187] on p "🔬 Backed By Science & Real People" at bounding box center [342, 198] width 113 height 23
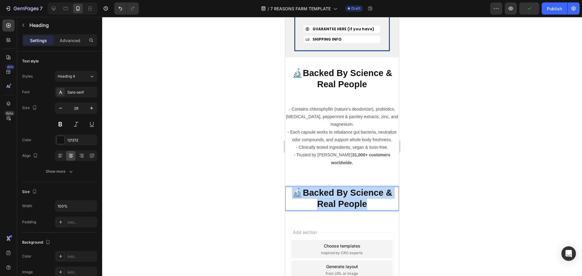
click at [341, 187] on p "🔬 Backed By Science & Real People" at bounding box center [342, 198] width 113 height 23
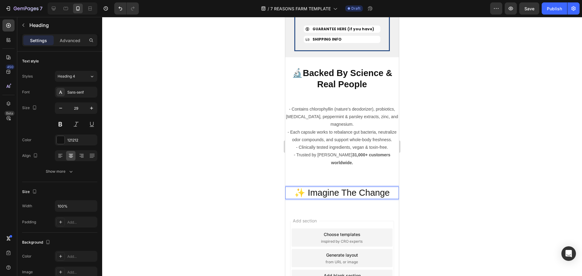
click at [459, 177] on div at bounding box center [342, 146] width 480 height 259
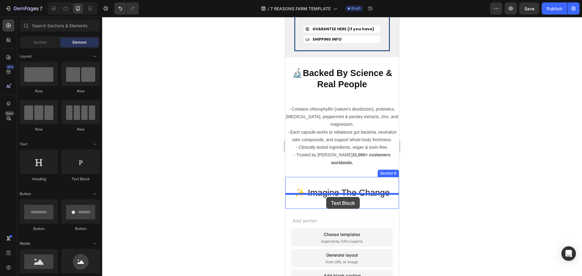
drag, startPoint x: 373, startPoint y: 190, endPoint x: 326, endPoint y: 197, distance: 47.5
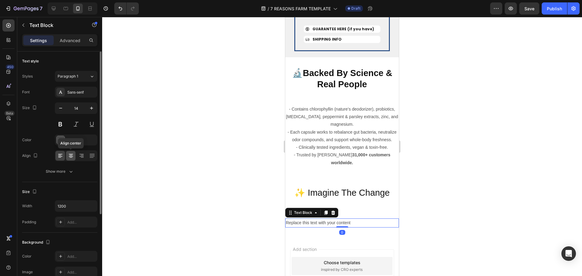
click at [69, 157] on icon at bounding box center [71, 156] width 6 height 6
click at [357, 219] on div "Replace this text with your content" at bounding box center [342, 223] width 114 height 9
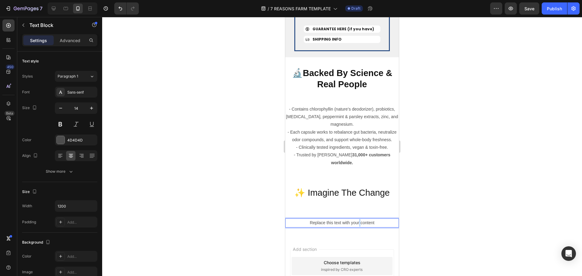
click at [357, 219] on p "Replace this text with your content" at bounding box center [342, 223] width 113 height 8
click at [358, 219] on p "Replace this text with your content" at bounding box center [342, 223] width 113 height 8
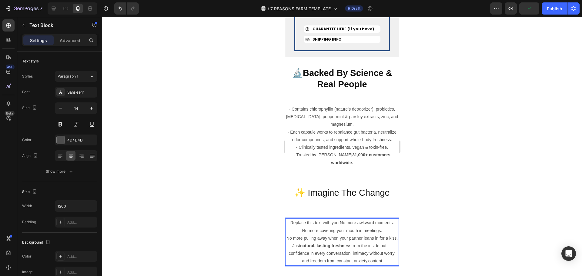
drag, startPoint x: 385, startPoint y: 255, endPoint x: 283, endPoint y: 209, distance: 111.7
click at [309, 219] on p "No more awkward moments. No more covering your mouth in meetings. No more pulli…" at bounding box center [342, 230] width 113 height 23
click at [297, 219] on p "- No more awkward moments. No more covering your mouth in meetings. No more pul…" at bounding box center [342, 230] width 113 height 23
click at [289, 224] on p "- No more awkward moments. - No more covering your mouth in meetings. No more p…" at bounding box center [342, 230] width 113 height 23
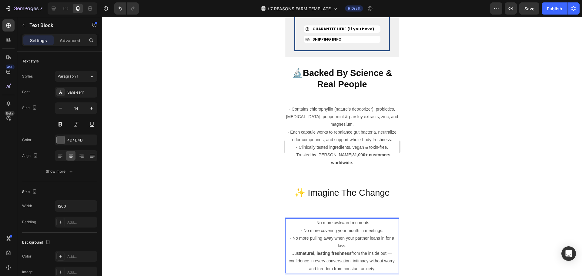
click at [310, 219] on p "- No more awkward moments. - No more covering your mouth in meetings. - No more…" at bounding box center [342, 234] width 113 height 31
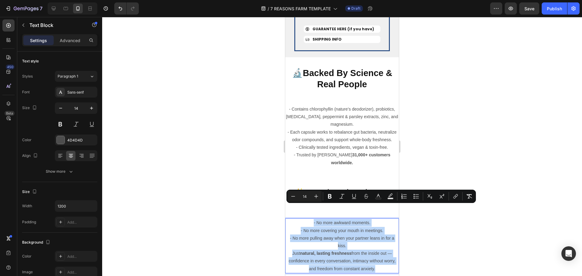
drag, startPoint x: 310, startPoint y: 208, endPoint x: 366, endPoint y: 257, distance: 75.2
click at [366, 257] on div "- No more awkward moments. - No more covering your mouth in meetings. - No more…" at bounding box center [342, 246] width 114 height 55
click at [371, 257] on p "Just natural, lasting freshness from the inside out — confidence in every conve…" at bounding box center [342, 261] width 113 height 23
drag, startPoint x: 374, startPoint y: 254, endPoint x: 299, endPoint y: 210, distance: 86.6
click at [299, 219] on div "- No more awkward moments. - No more covering your mouth in meetings. - No more…" at bounding box center [342, 246] width 114 height 55
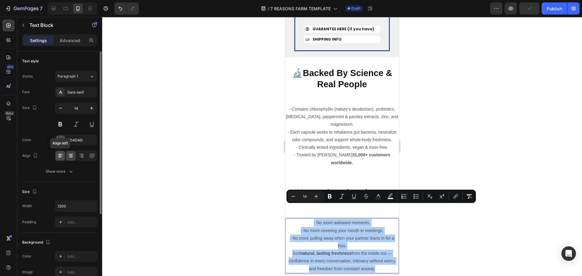
click at [63, 155] on div at bounding box center [59, 156] width 9 height 10
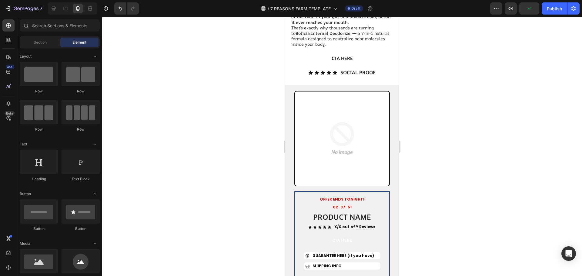
click at [426, 213] on div at bounding box center [342, 146] width 480 height 259
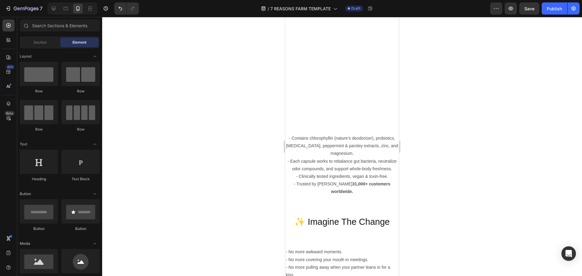
scroll to position [1820, 0]
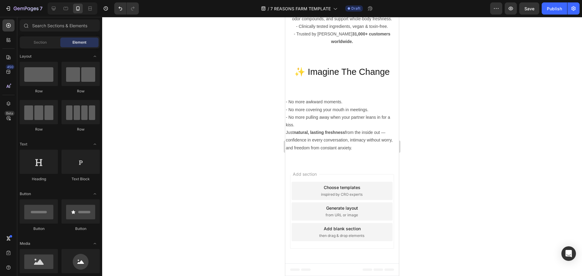
drag, startPoint x: 398, startPoint y: 213, endPoint x: 764, endPoint y: 237, distance: 366.8
click at [491, 215] on div at bounding box center [342, 146] width 480 height 259
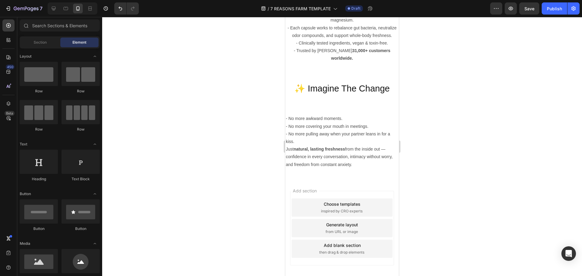
scroll to position [1789, 0]
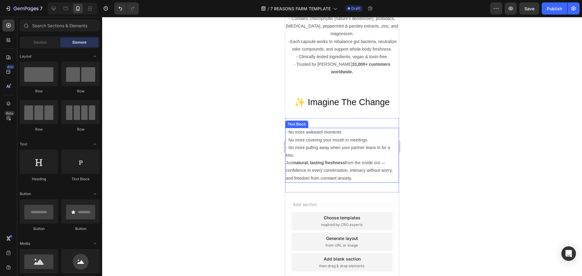
click at [318, 161] on strong "natural, lasting freshness" at bounding box center [320, 162] width 52 height 5
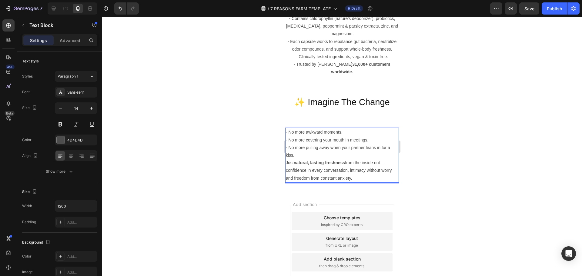
click at [325, 155] on p "- No more awkward moments. - No more covering your mouth in meetings. - No more…" at bounding box center [342, 144] width 113 height 31
click at [288, 162] on p "Just natural, lasting freshness from the inside out — confidence in every conve…" at bounding box center [342, 170] width 113 height 23
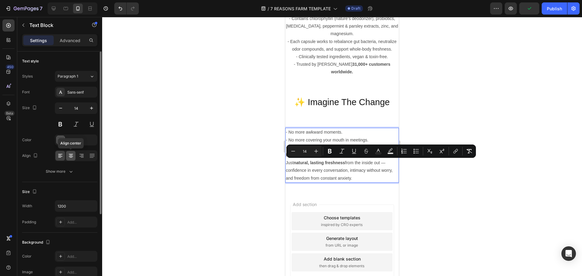
click at [70, 153] on icon at bounding box center [71, 156] width 6 height 6
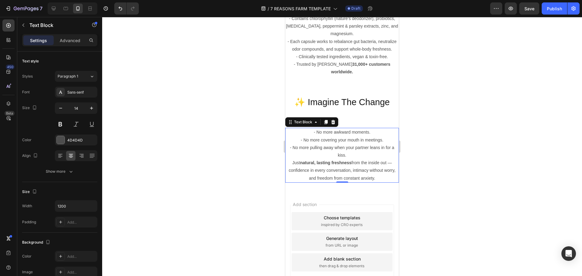
click at [446, 168] on div at bounding box center [342, 146] width 480 height 259
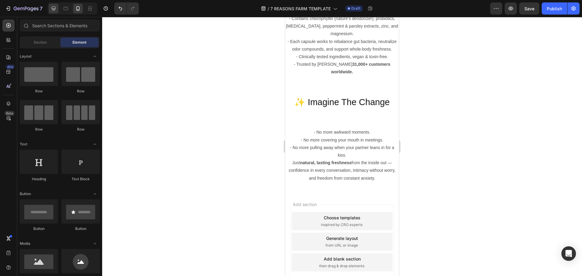
click at [55, 4] on div at bounding box center [73, 8] width 50 height 12
click at [54, 6] on icon at bounding box center [54, 8] width 6 height 6
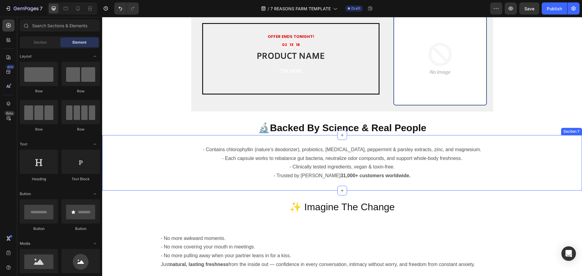
scroll to position [1382, 0]
